Goal: Information Seeking & Learning: Find specific page/section

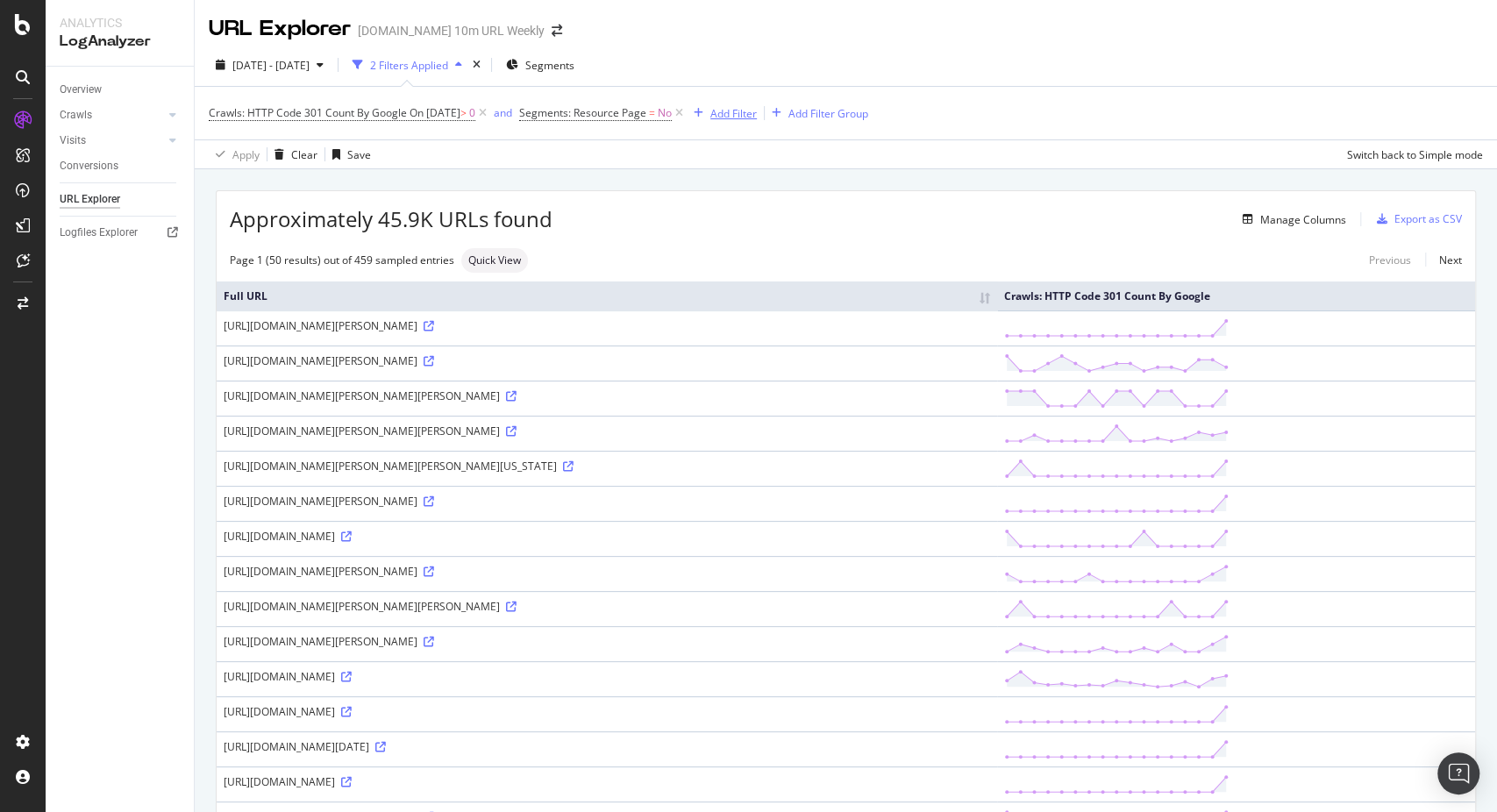
click at [744, 106] on div "Add Filter" at bounding box center [733, 113] width 47 height 15
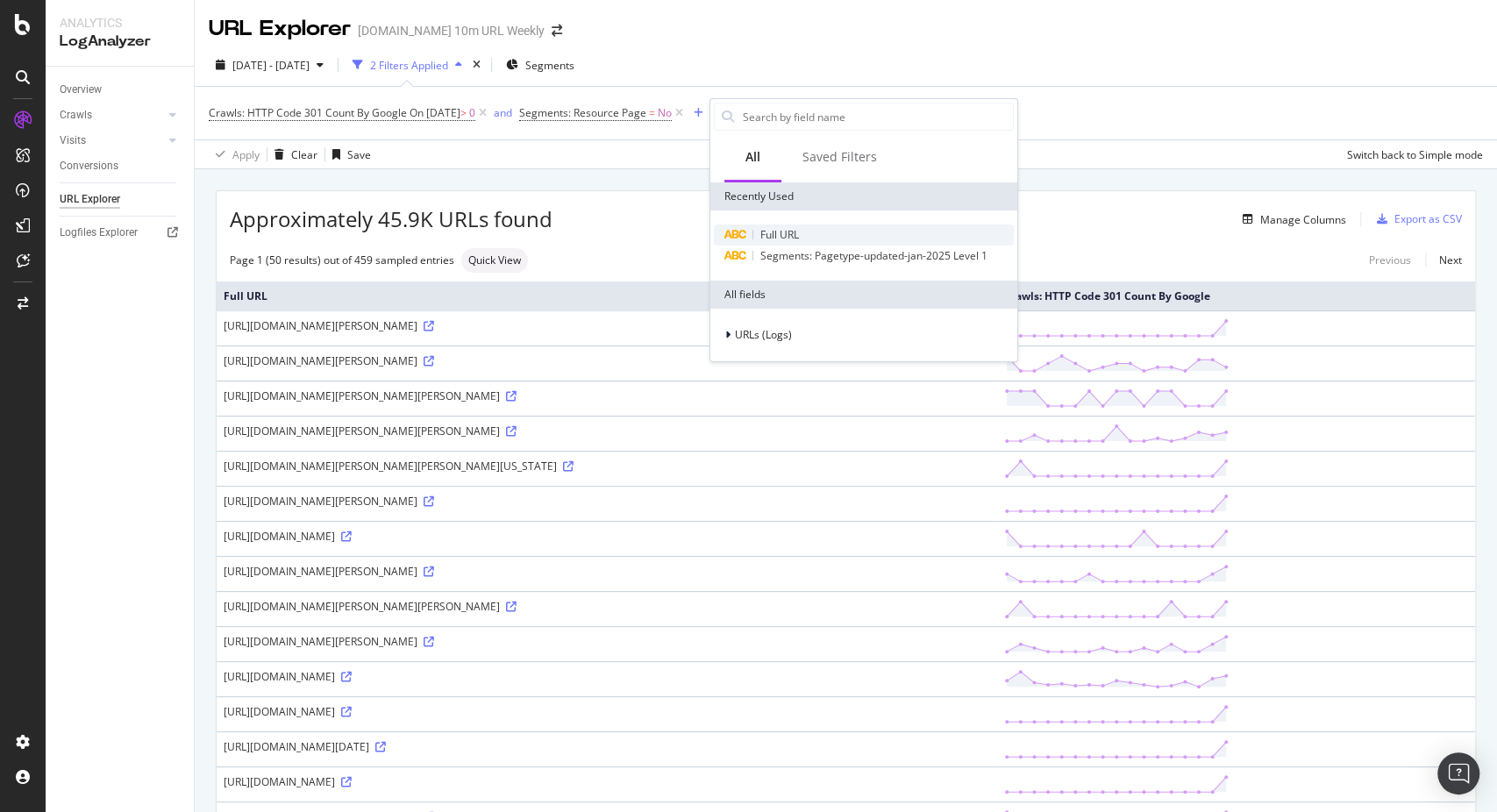
click at [761, 234] on span "Full URL" at bounding box center [780, 234] width 39 height 15
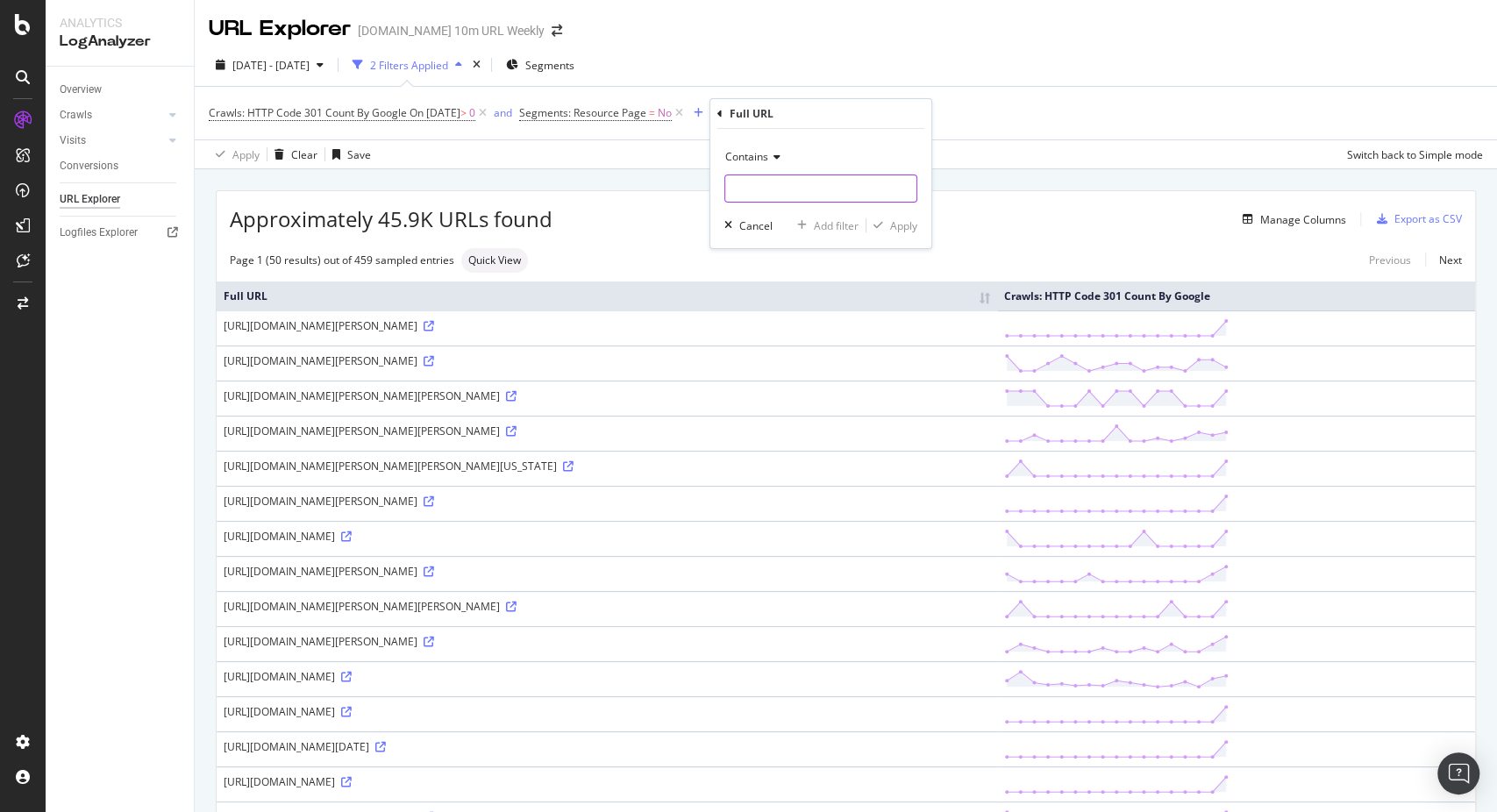
click at [749, 184] on input "text" at bounding box center [820, 189] width 191 height 28
click at [765, 151] on span "Contains" at bounding box center [746, 156] width 43 height 15
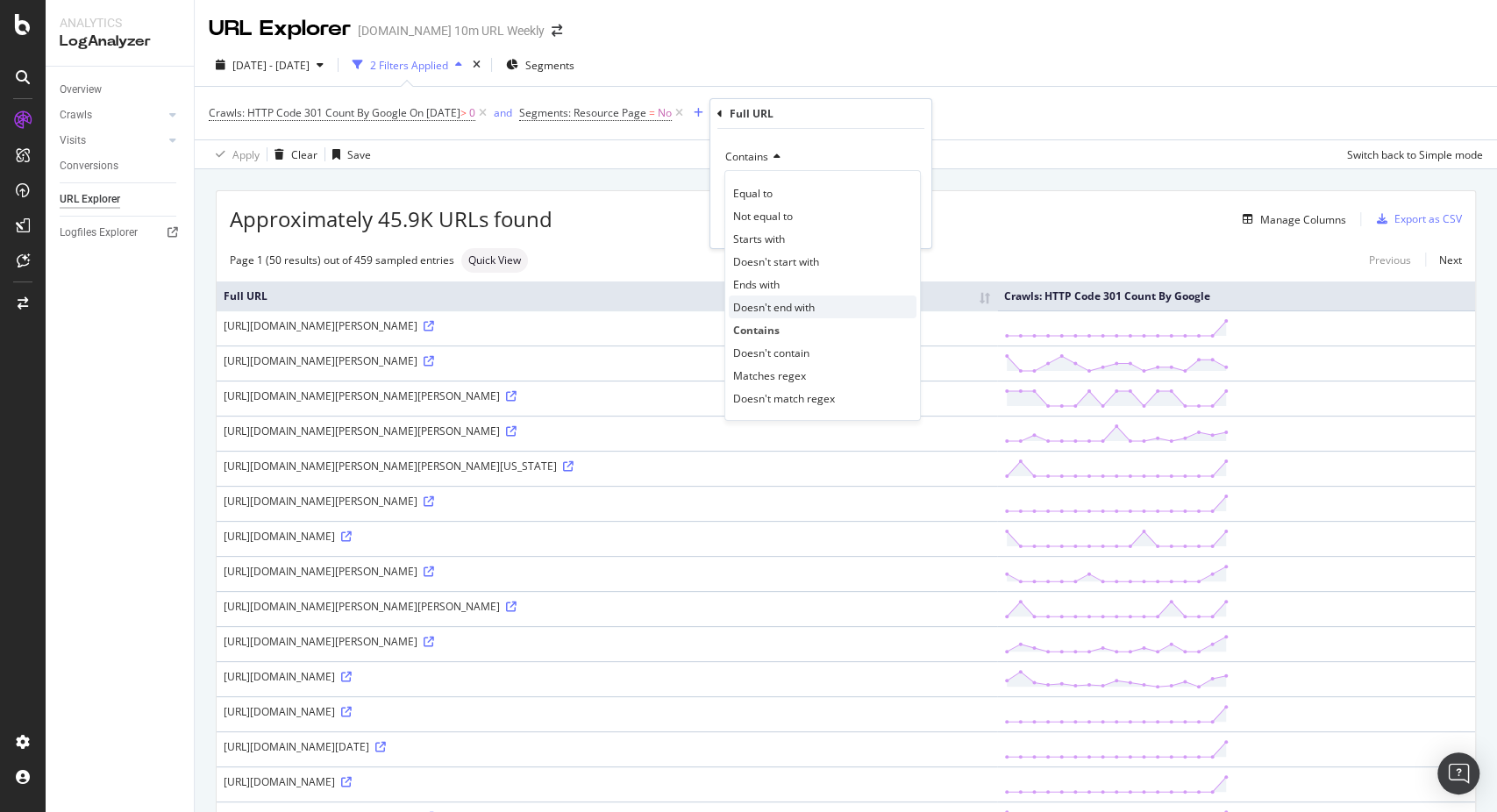
click at [735, 300] on span "Doesn't end with" at bounding box center [774, 307] width 82 height 15
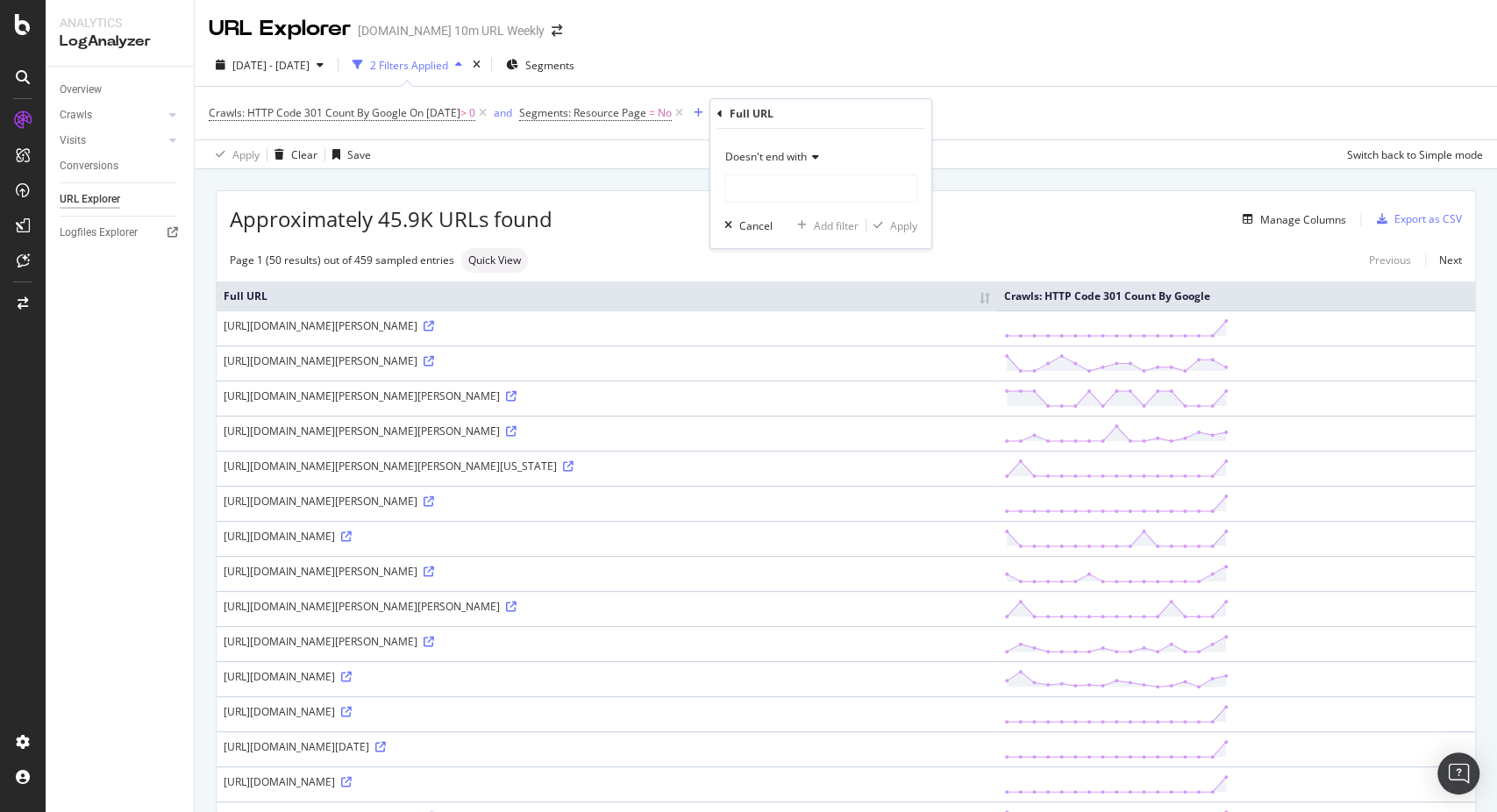
click at [752, 171] on div "Doesn't end with" at bounding box center [820, 173] width 193 height 60
click at [789, 180] on input "text" at bounding box center [820, 189] width 191 height 28
type input "a"
type input "/amp/"
click at [883, 223] on div "button" at bounding box center [878, 225] width 24 height 11
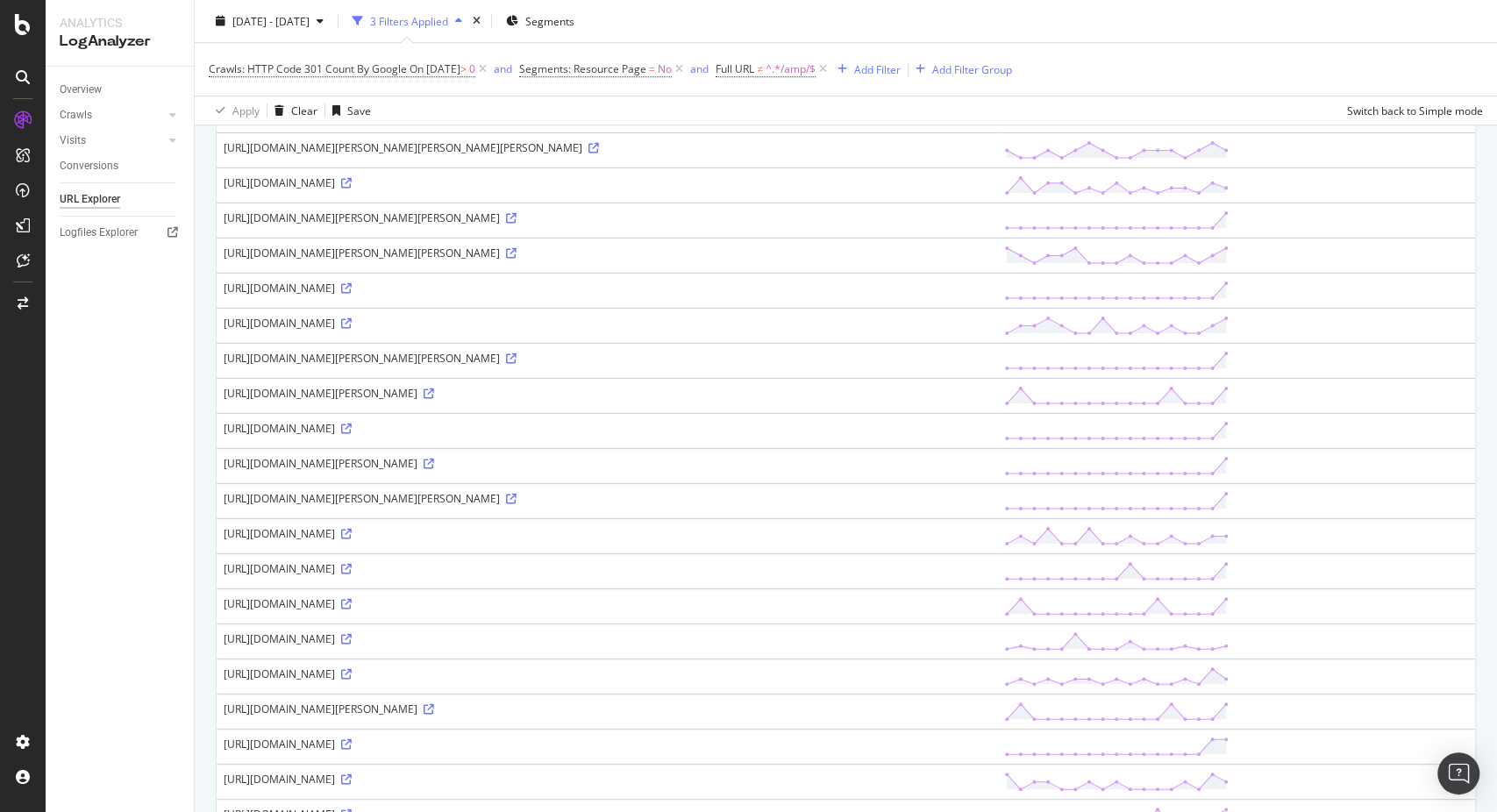
scroll to position [974, 0]
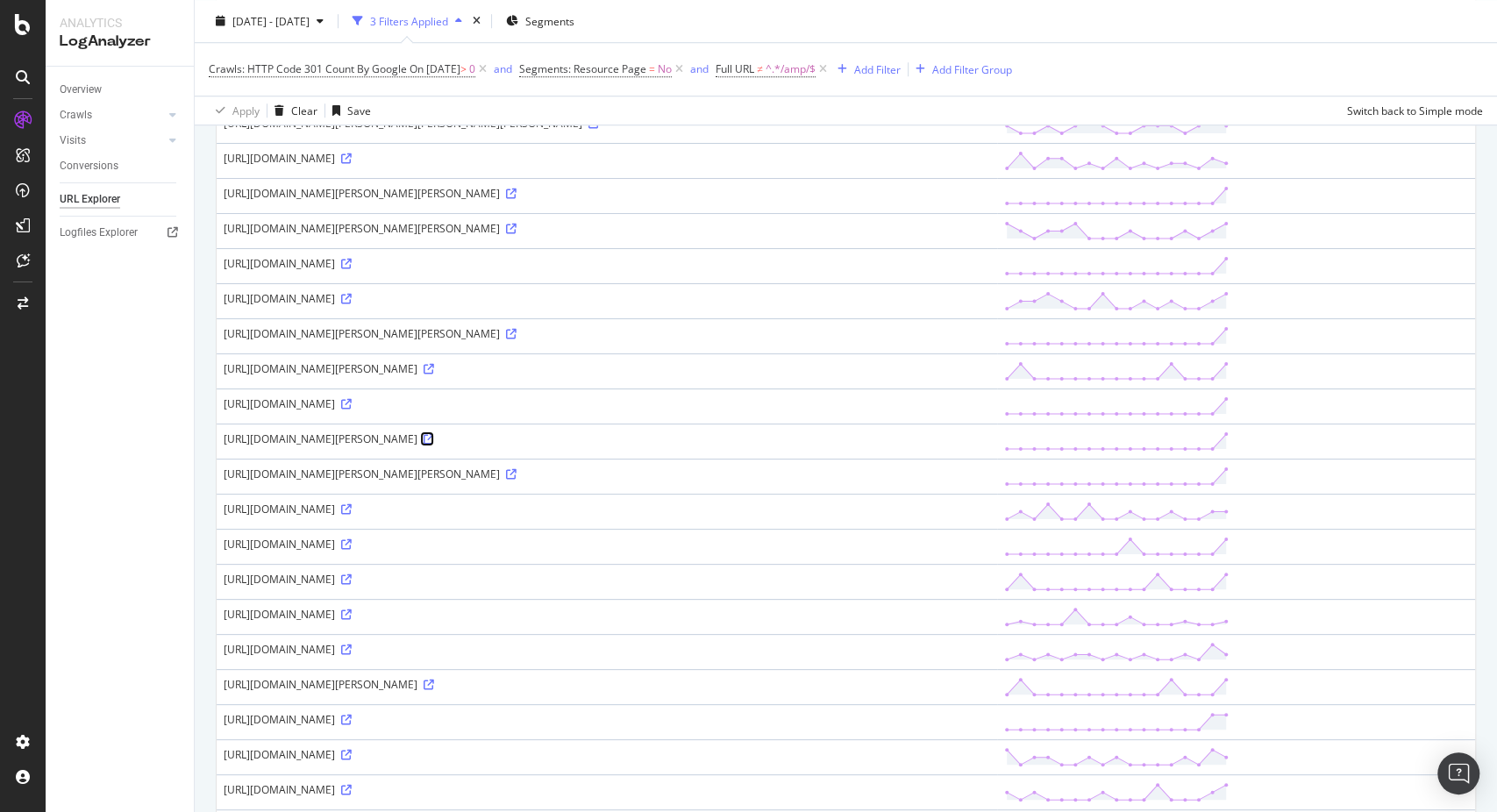
click at [434, 434] on icon at bounding box center [429, 439] width 11 height 11
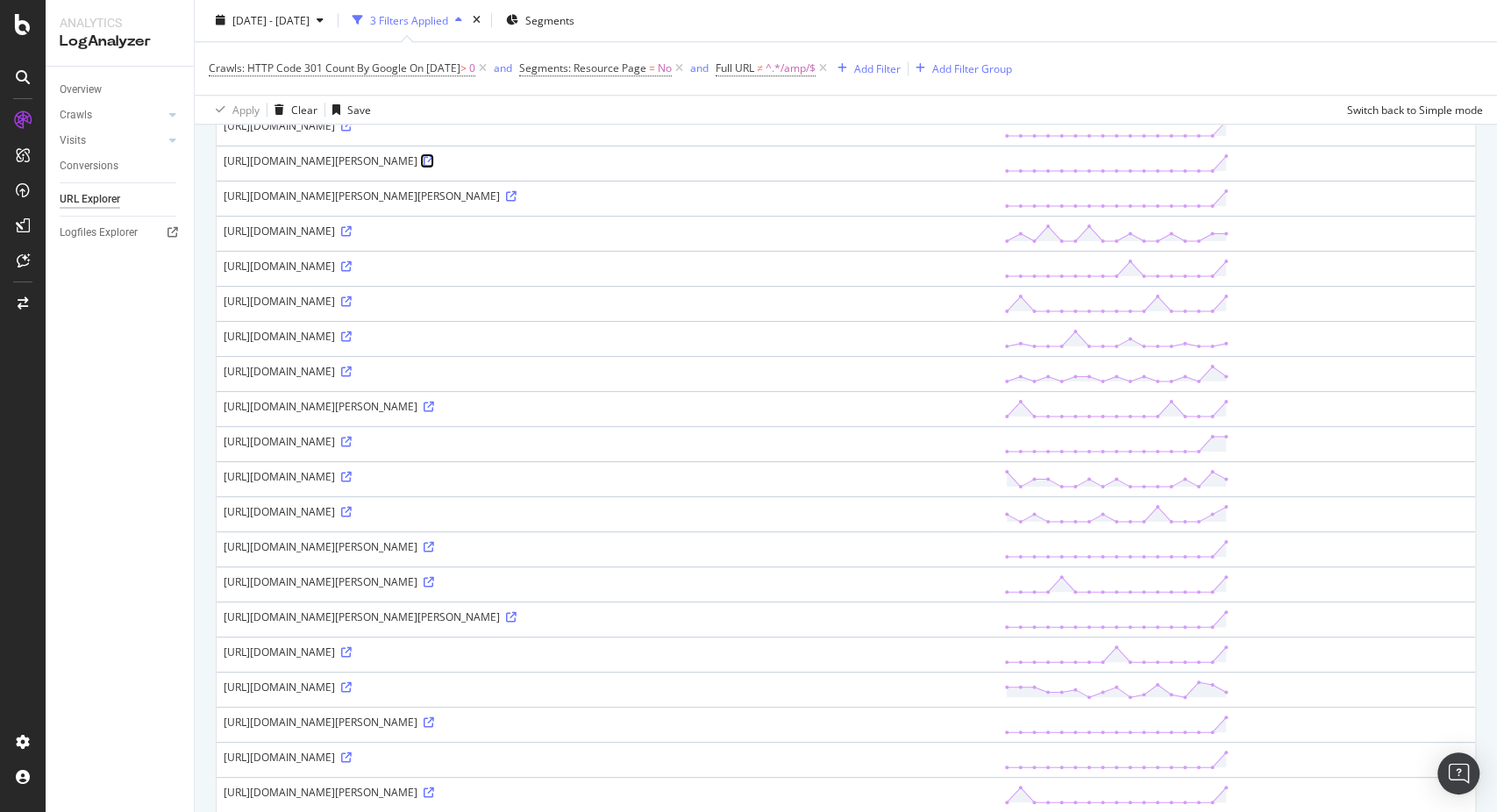
scroll to position [1343, 0]
